Goal: Information Seeking & Learning: Check status

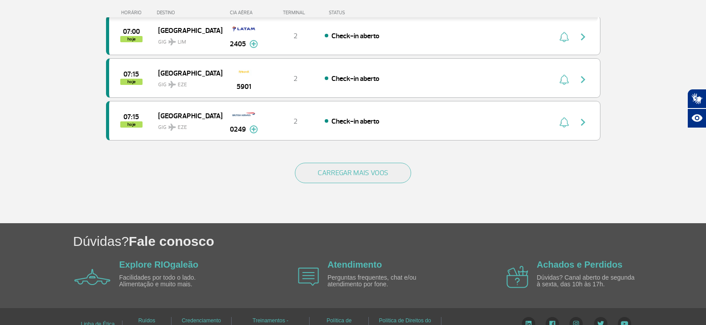
scroll to position [881, 0]
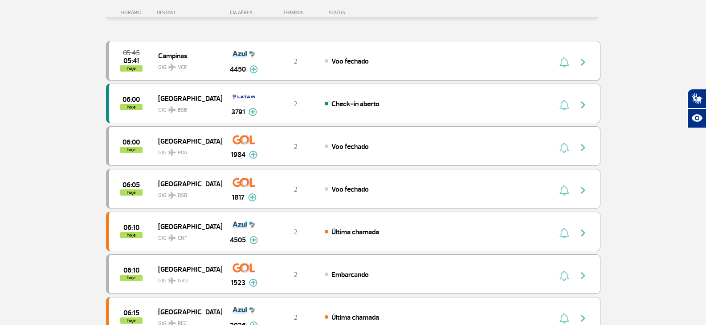
scroll to position [134, 0]
